Goal: Transaction & Acquisition: Purchase product/service

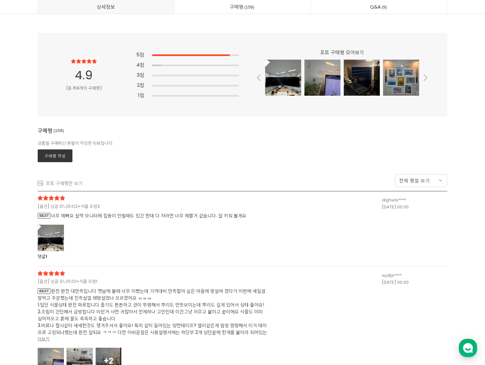
scroll to position [17091, 0]
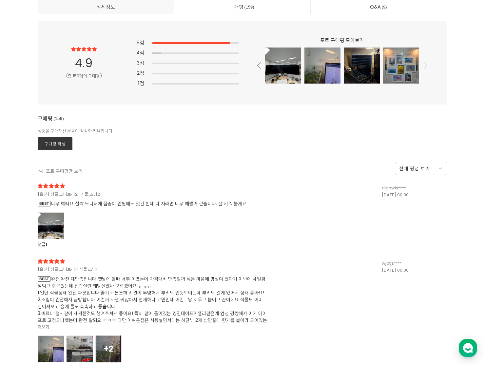
click at [57, 229] on div at bounding box center [51, 225] width 26 height 27
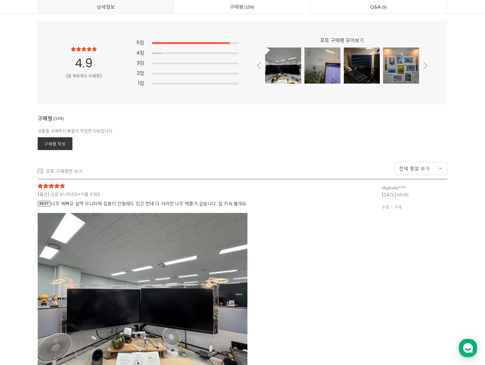
scroll to position [17140, 0]
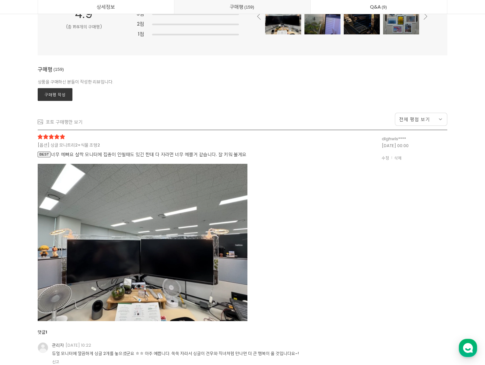
click at [117, 181] on img at bounding box center [143, 242] width 210 height 157
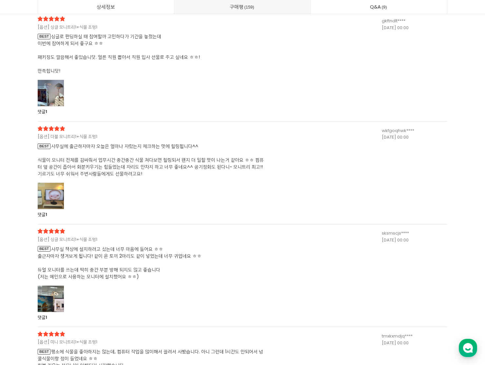
scroll to position [17641, 0]
click at [51, 195] on div at bounding box center [51, 196] width 26 height 27
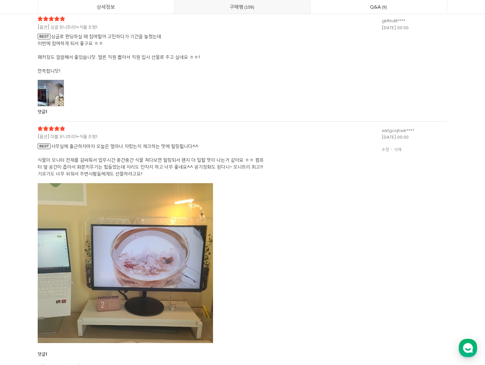
click at [69, 198] on img at bounding box center [125, 263] width 175 height 160
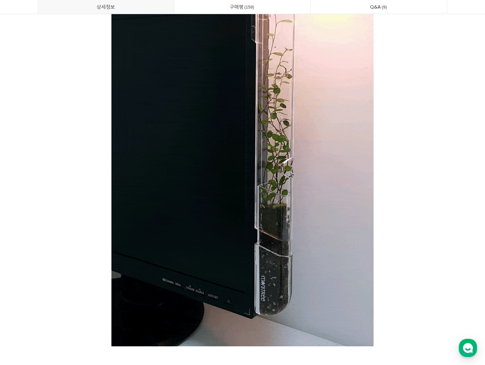
scroll to position [0, 0]
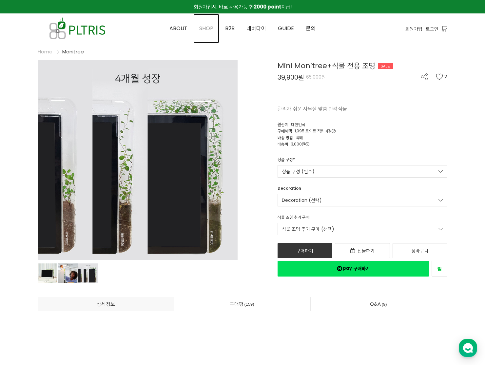
click at [203, 29] on span "SHOP" at bounding box center [206, 29] width 14 height 8
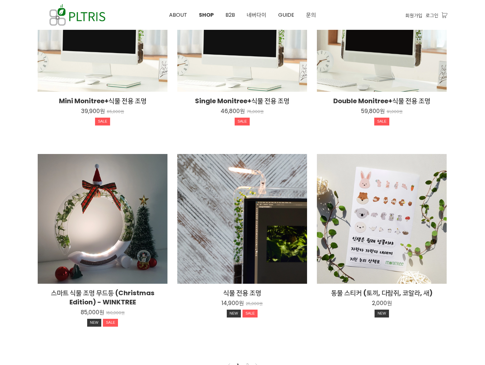
scroll to position [427, 0]
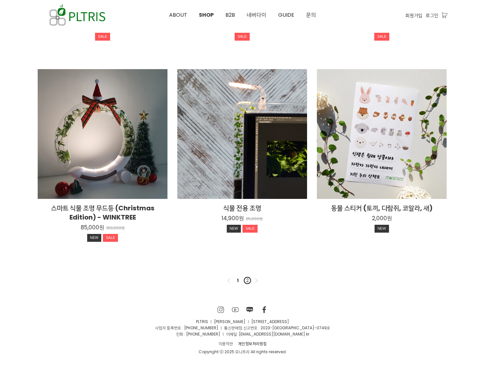
click at [247, 278] on link "2" at bounding box center [248, 281] width 8 height 8
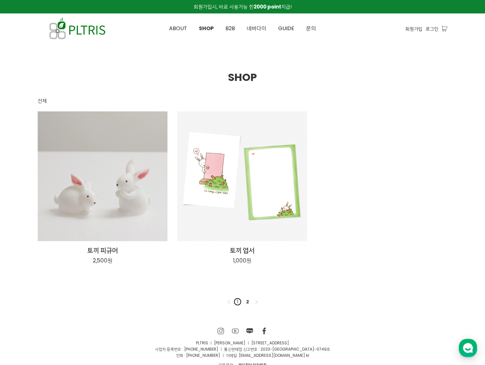
click at [238, 302] on link "1" at bounding box center [238, 302] width 8 height 8
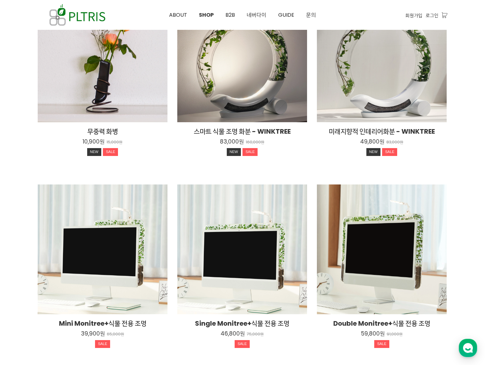
scroll to position [175, 0]
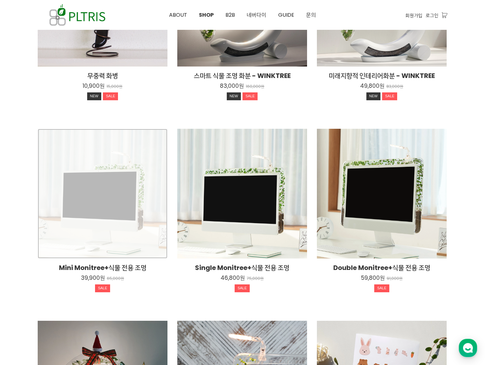
click at [133, 192] on div "Mini Monitree+식물 전용 조명 39,900원 65,000원 SALE" at bounding box center [103, 194] width 130 height 130
